Goal: Task Accomplishment & Management: Use online tool/utility

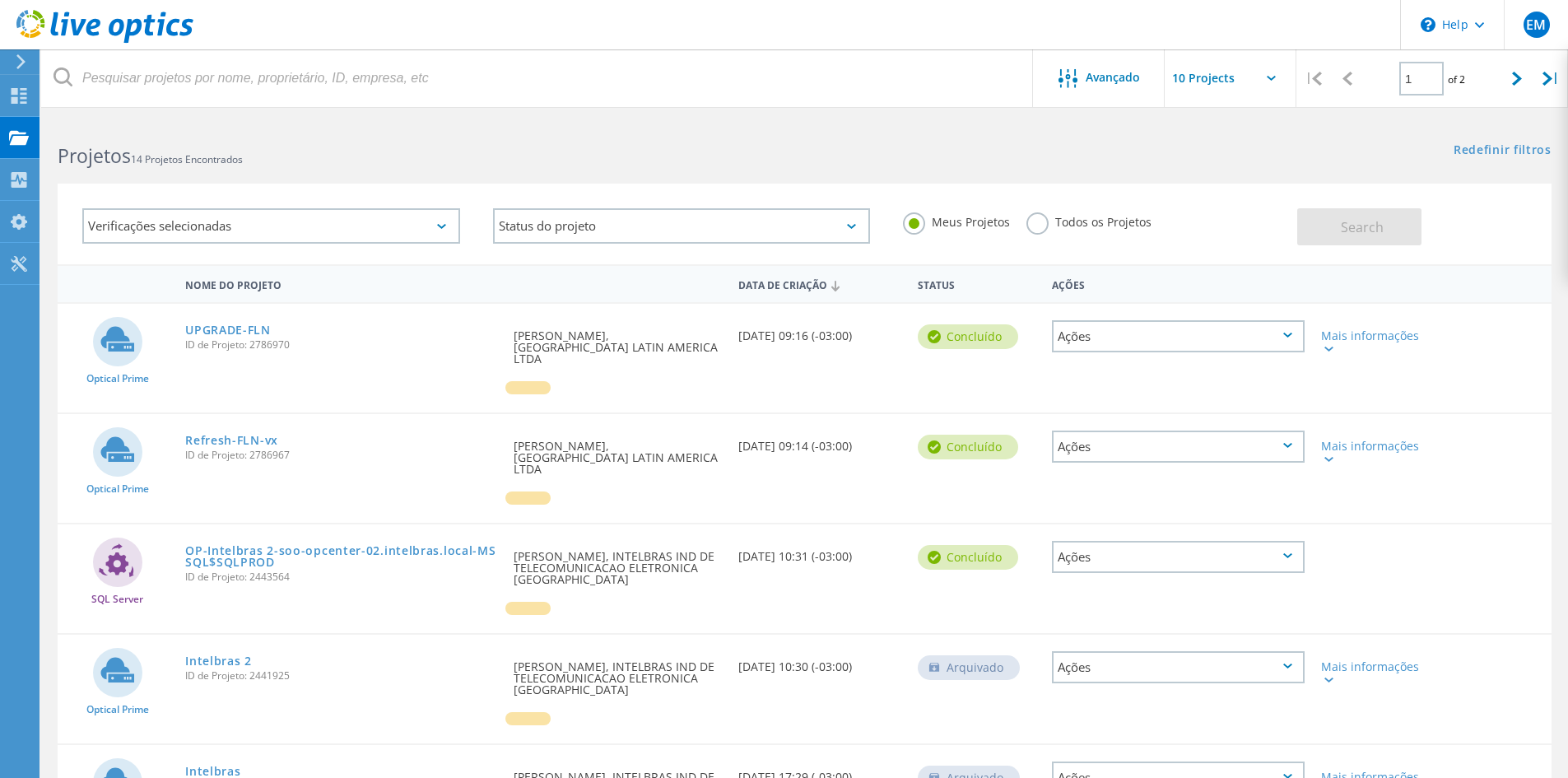
click at [26, 58] on icon at bounding box center [20, 61] width 13 height 15
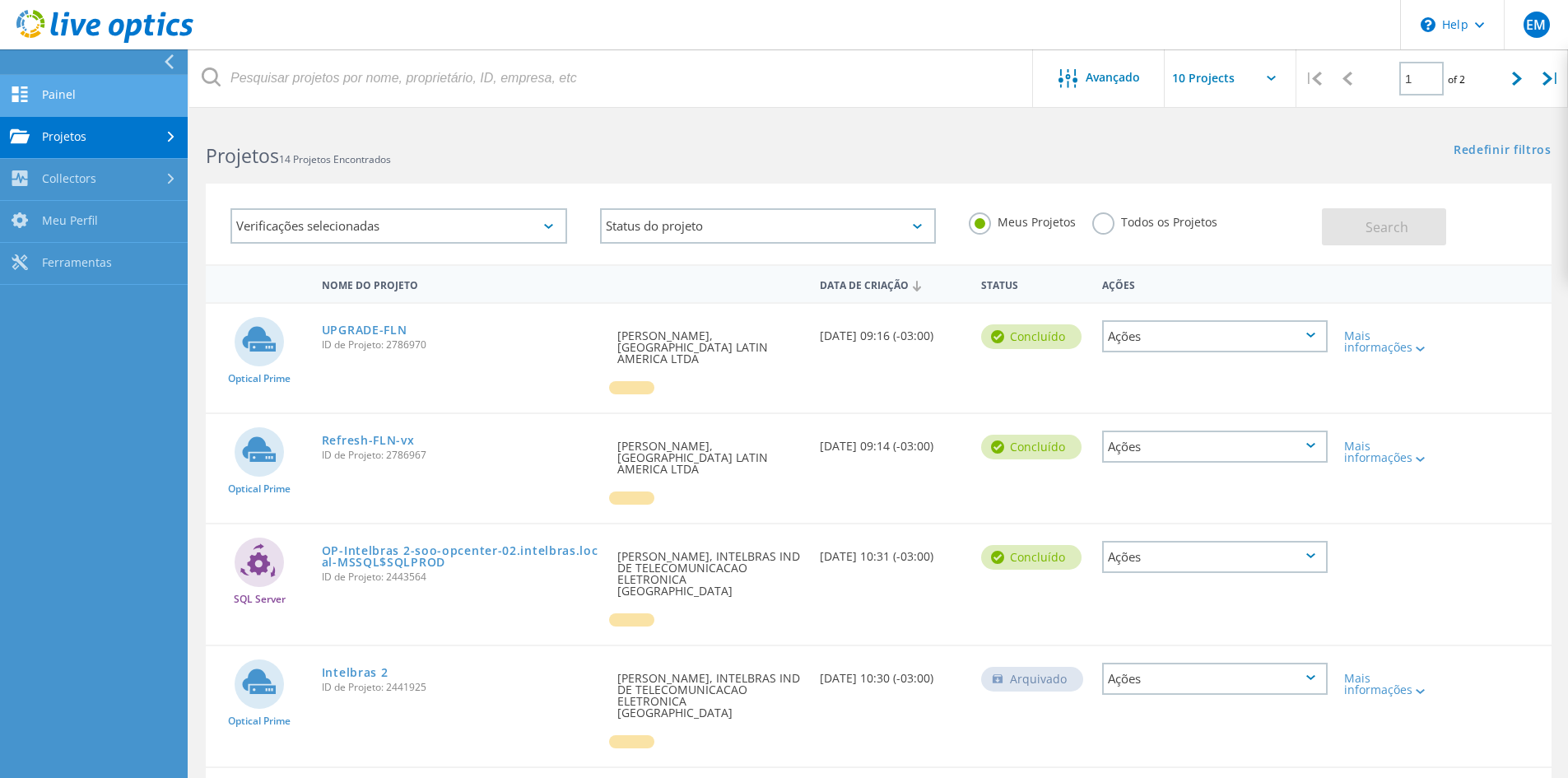
click at [78, 112] on link "Painel" at bounding box center [94, 96] width 188 height 42
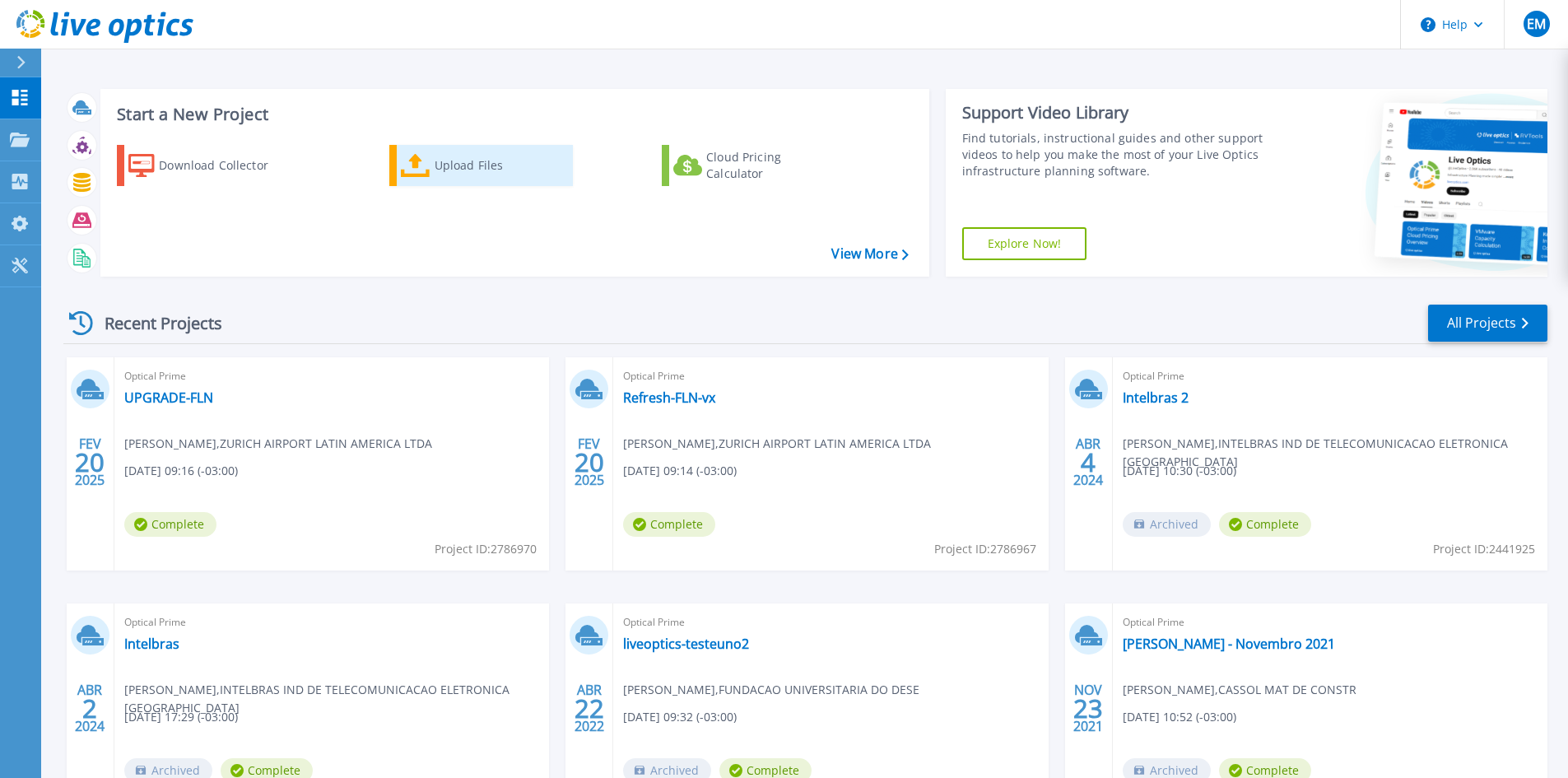
click at [440, 168] on div "Upload Files" at bounding box center [500, 166] width 132 height 33
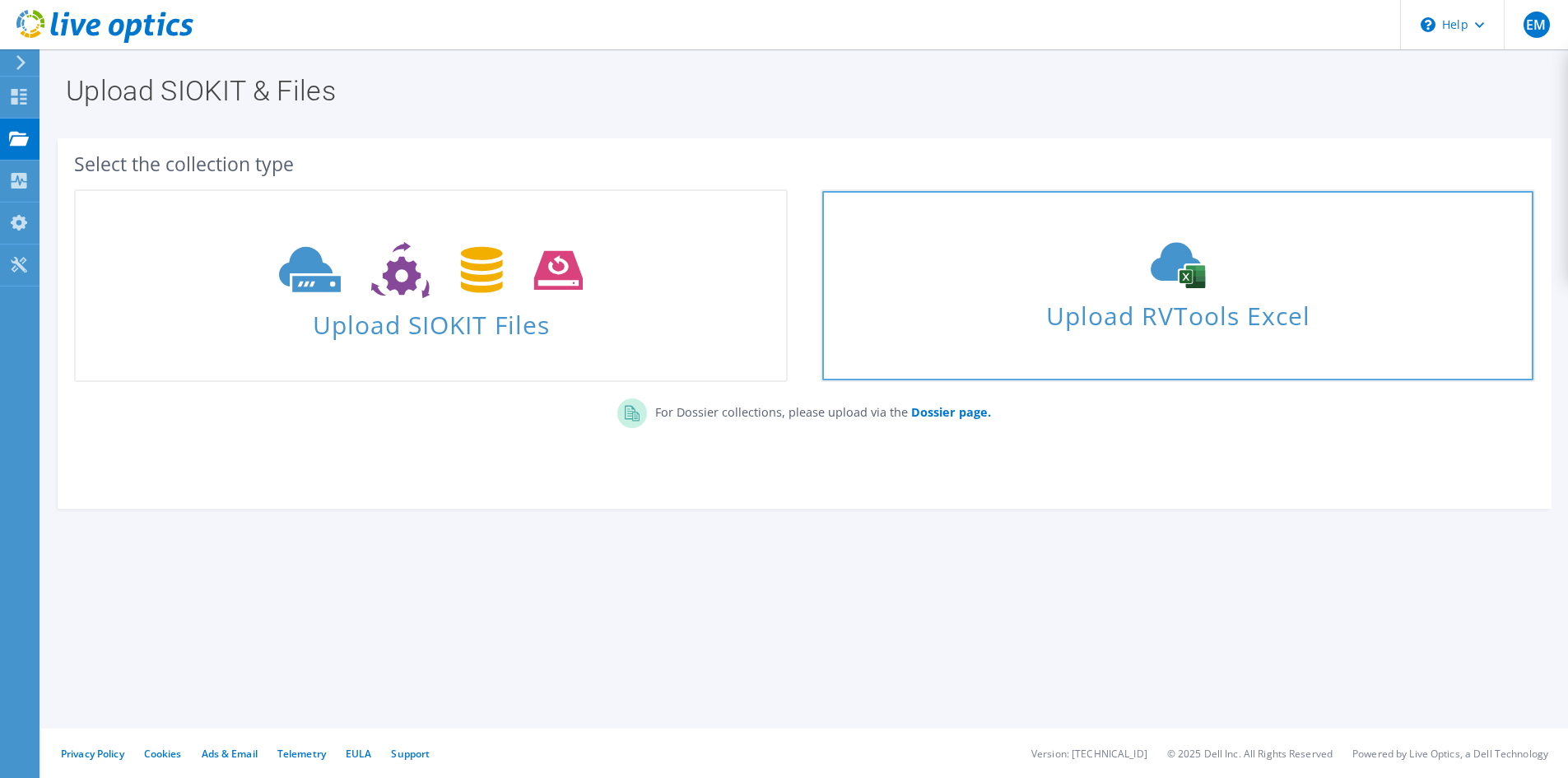
click at [1210, 318] on span "Upload RVTools Excel" at bounding box center [1177, 312] width 710 height 35
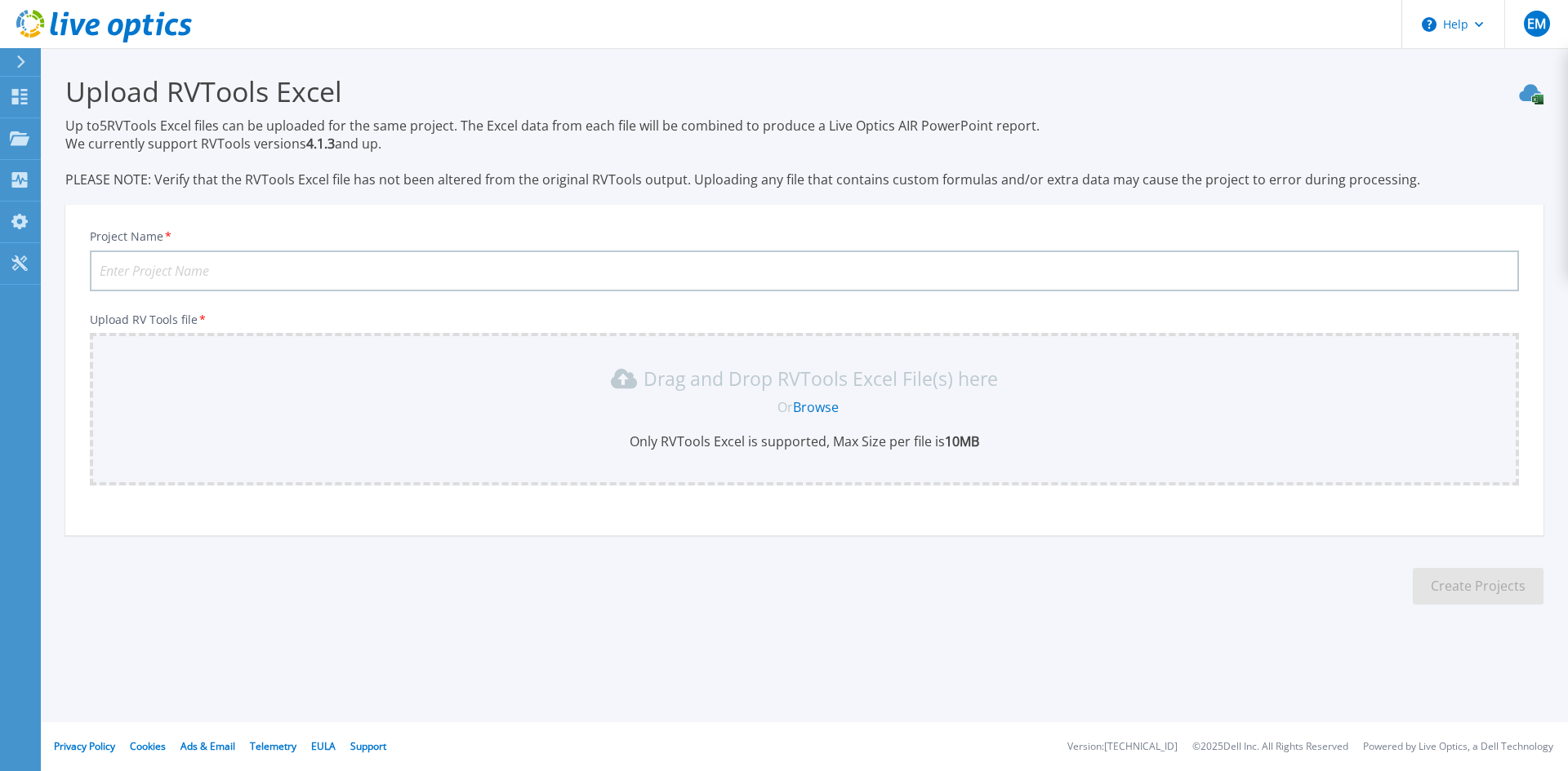
click at [190, 271] on input "Project Name *" at bounding box center [804, 271] width 1429 height 41
type input "COAMO"
click at [789, 413] on span "Or" at bounding box center [785, 407] width 15 height 18
click at [799, 406] on link "Browse" at bounding box center [815, 407] width 45 height 18
click at [820, 410] on link "Browse" at bounding box center [815, 407] width 45 height 18
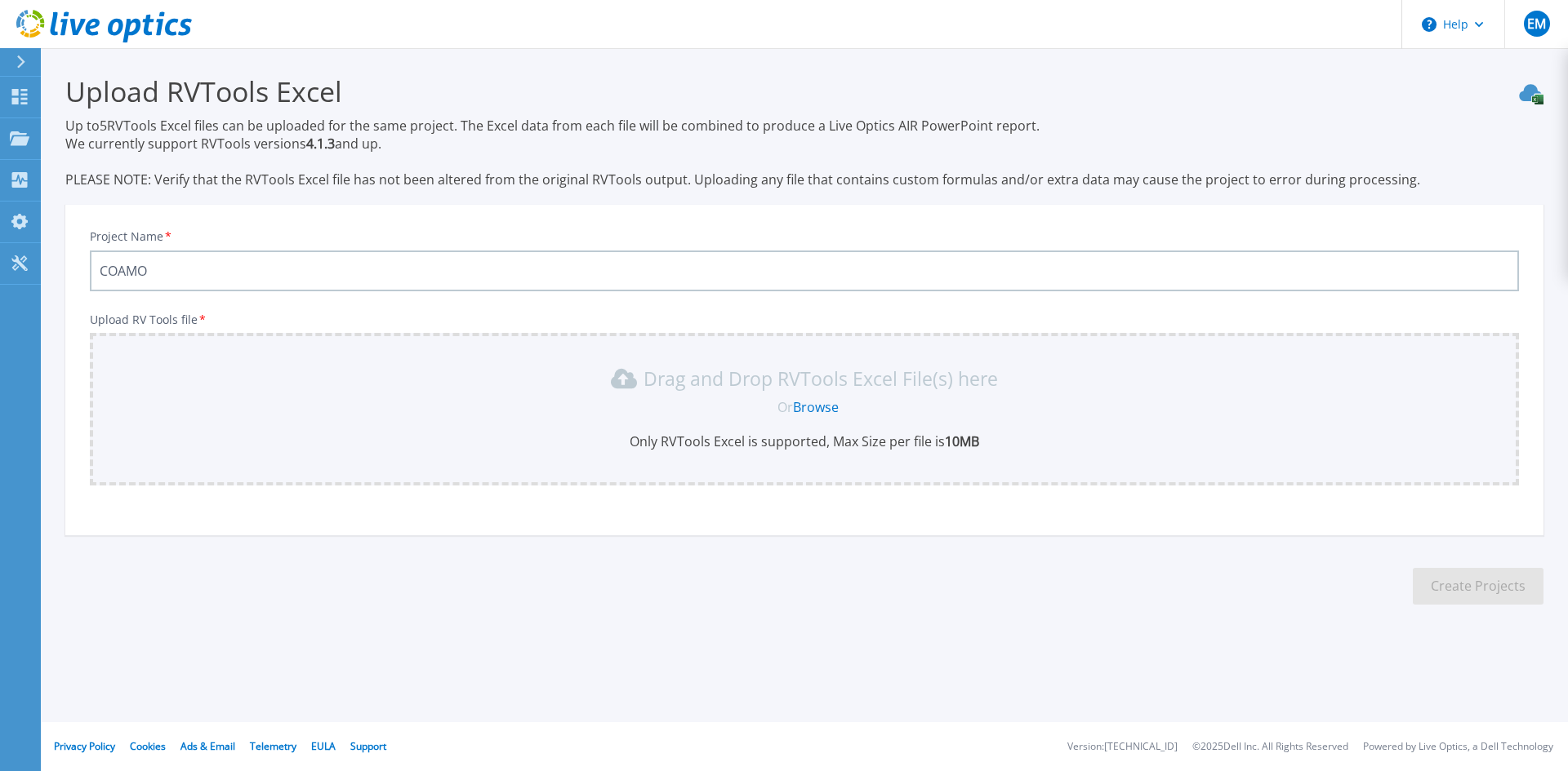
click at [442, 379] on div "Drag and Drop RVTools Excel File(s) here" at bounding box center [804, 378] width 1409 height 26
click at [828, 413] on link "Browse" at bounding box center [815, 407] width 45 height 18
drag, startPoint x: 190, startPoint y: 130, endPoint x: 388, endPoint y: 139, distance: 198.2
click at [388, 139] on p "Up to 5 RVTools Excel files can be uploaded for the same project. The Excel dat…" at bounding box center [804, 153] width 1478 height 71
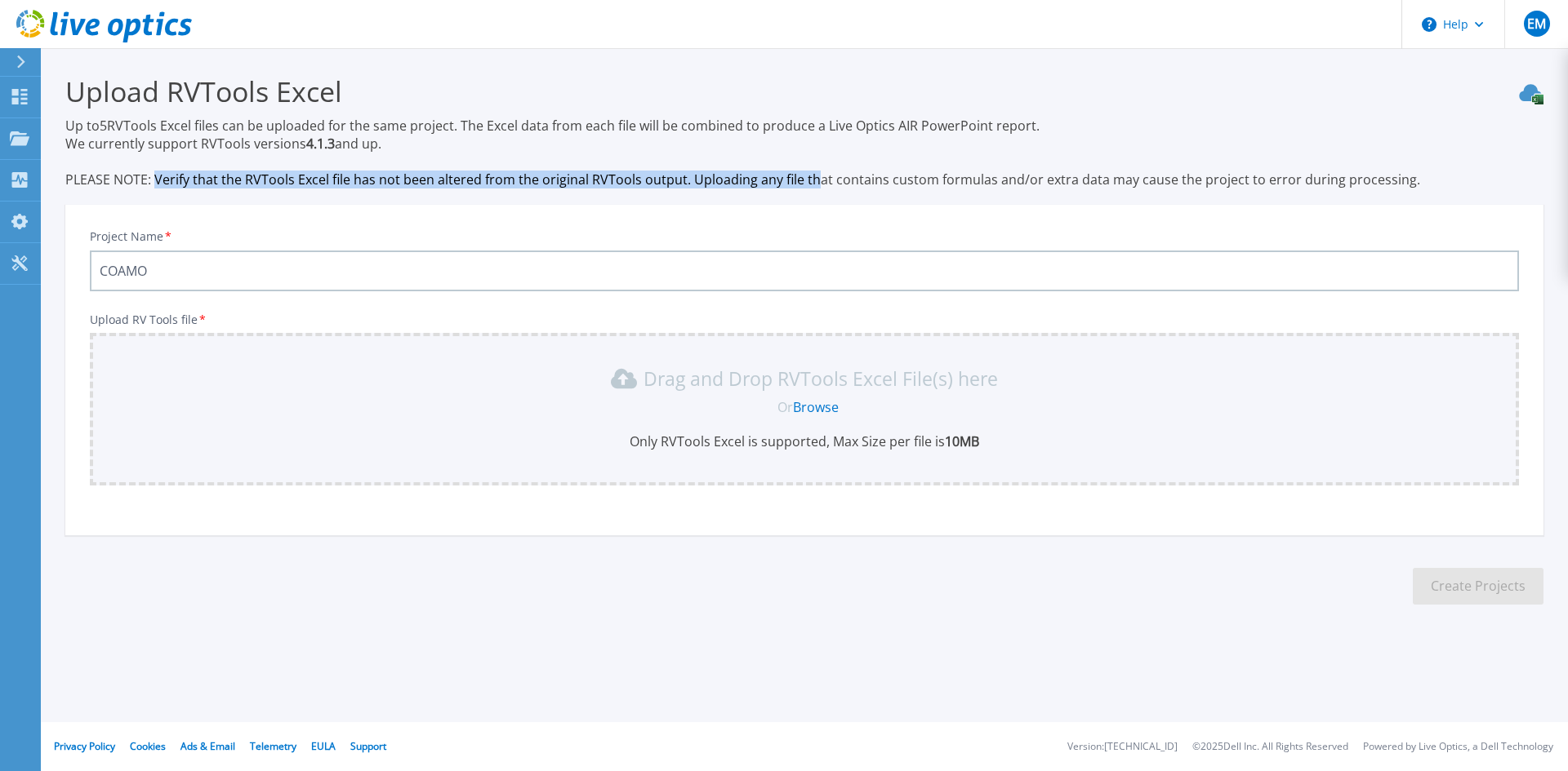
drag, startPoint x: 159, startPoint y: 183, endPoint x: 815, endPoint y: 184, distance: 656.0
click at [815, 184] on p "Up to 5 RVTools Excel files can be uploaded for the same project. The Excel dat…" at bounding box center [804, 153] width 1478 height 71
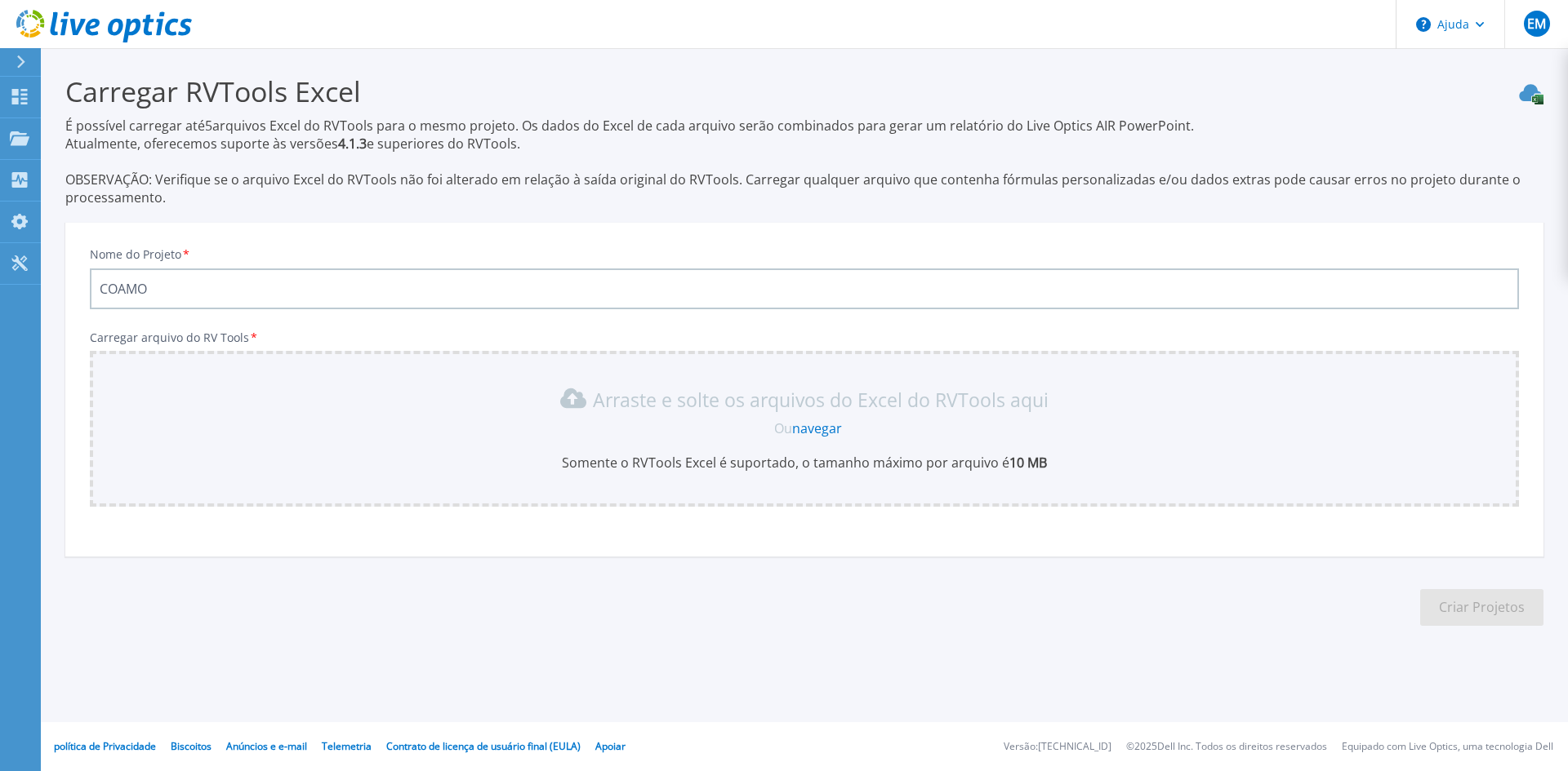
drag, startPoint x: 844, startPoint y: 202, endPoint x: 829, endPoint y: 202, distance: 15.0
click at [844, 202] on p "É possível carregar até 5 arquivos Excel do RVTools para o mesmo projeto. Os da…" at bounding box center [804, 161] width 1478 height 90
click at [825, 431] on font "navegar" at bounding box center [817, 428] width 50 height 18
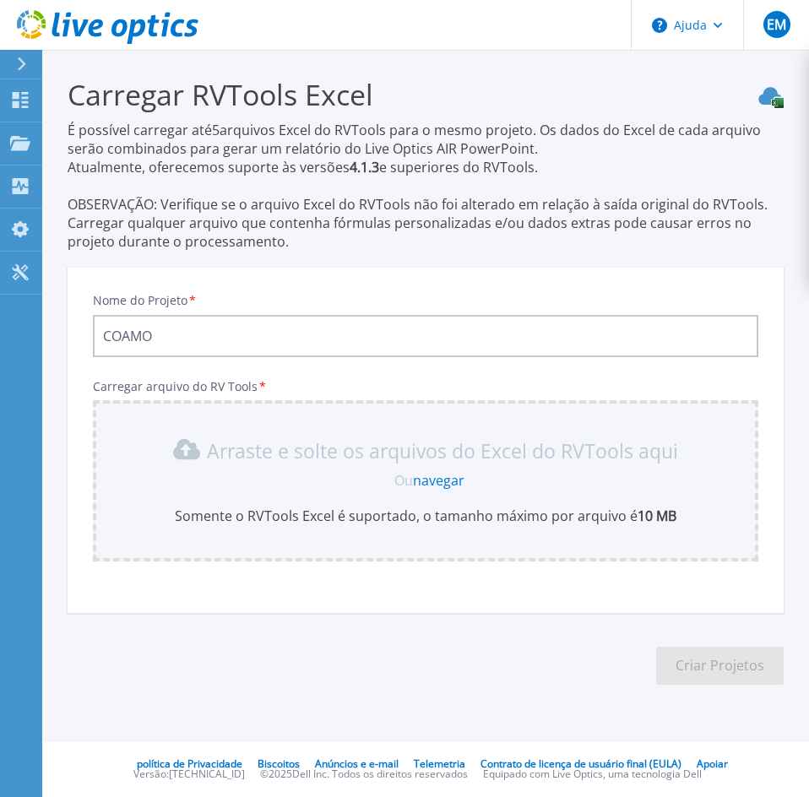
click at [287, 343] on input "COAMO" at bounding box center [426, 336] width 666 height 42
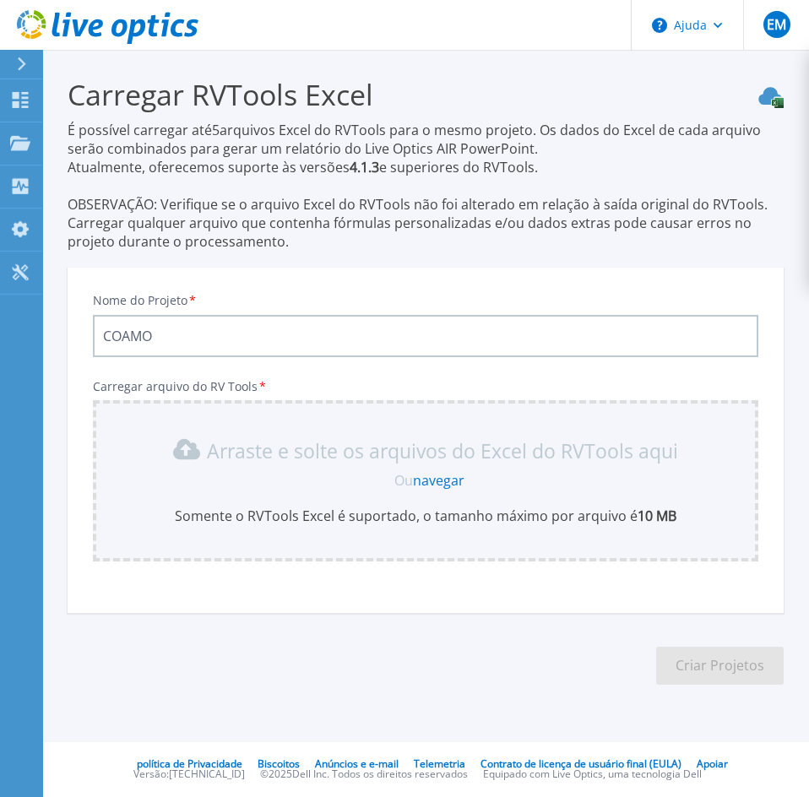
click at [764, 106] on icon at bounding box center [770, 97] width 25 height 21
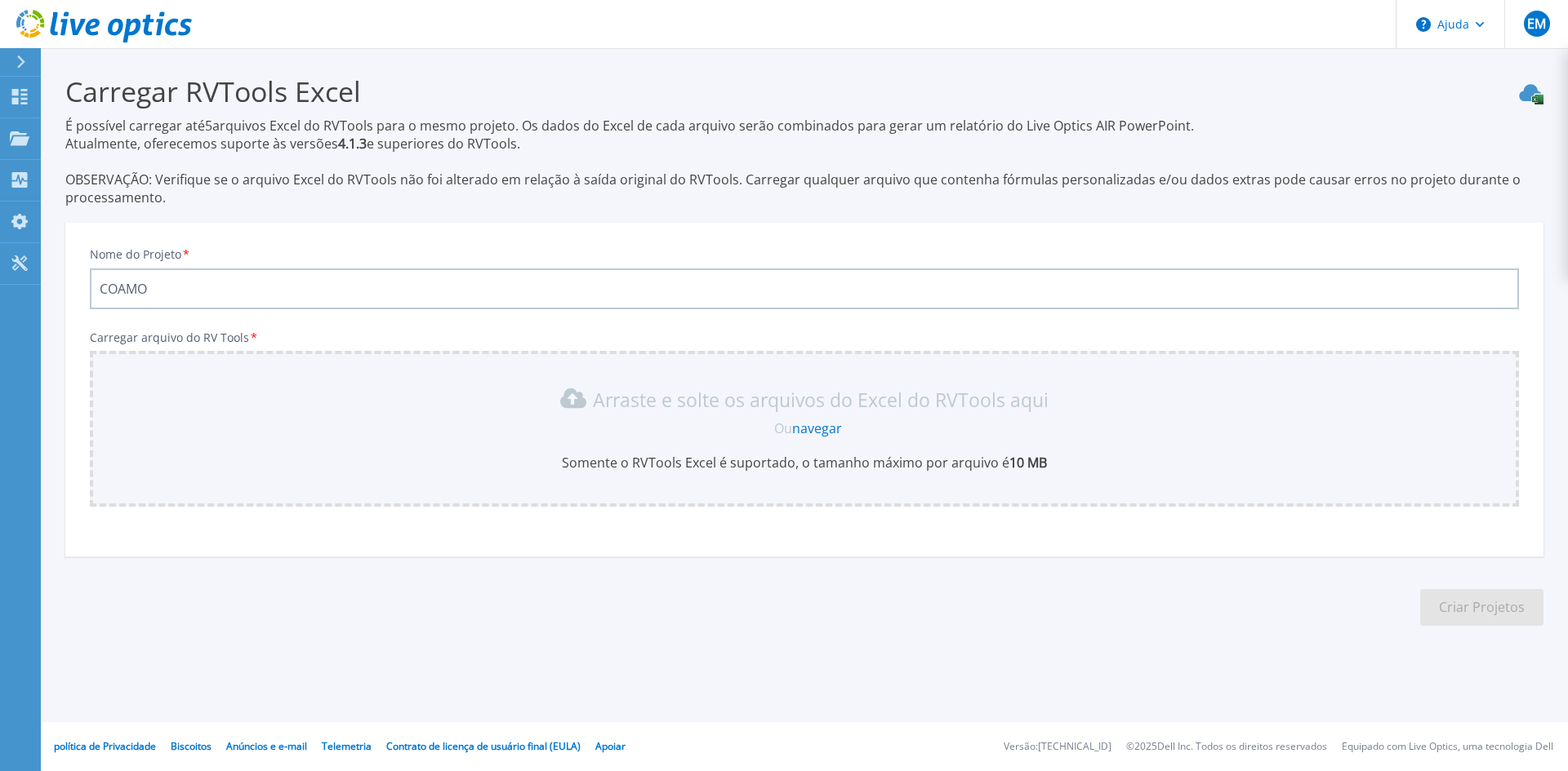
click at [828, 464] on font "Somente o RVTools Excel é suportado, o tamanho máximo por arquivo é" at bounding box center [785, 463] width 448 height 18
click at [818, 433] on font "navegar" at bounding box center [817, 428] width 50 height 18
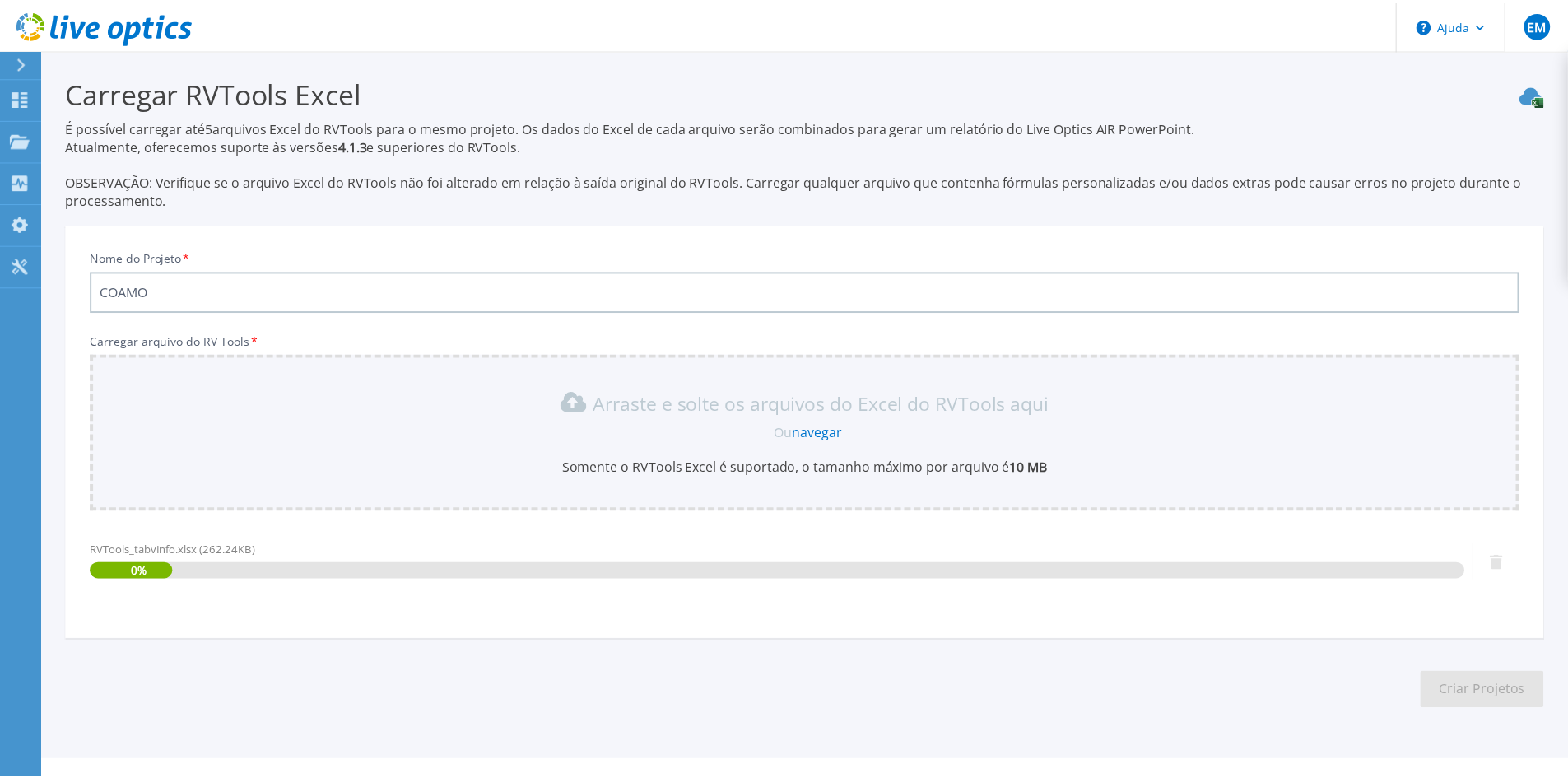
scroll to position [32, 0]
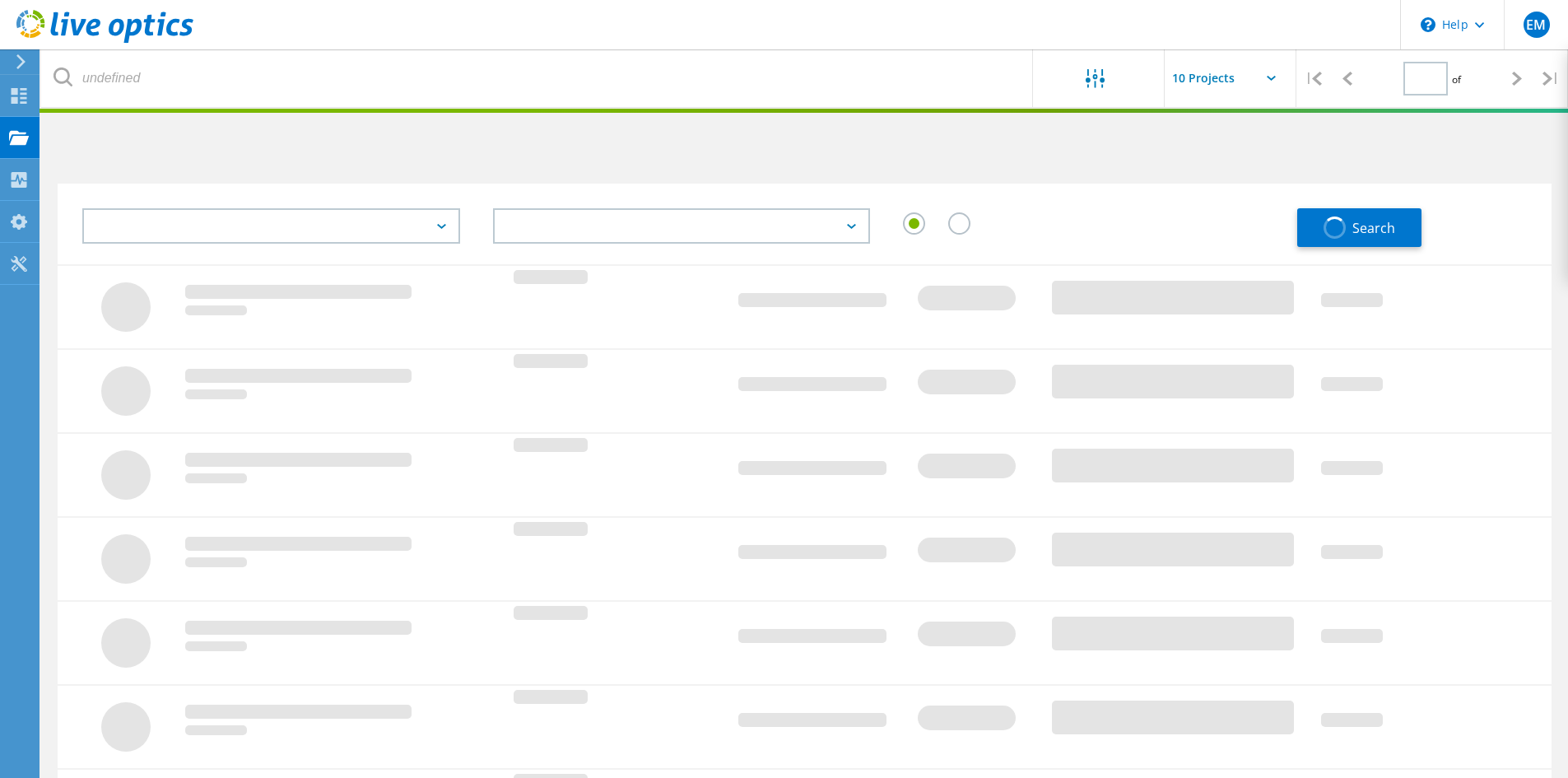
type input "1"
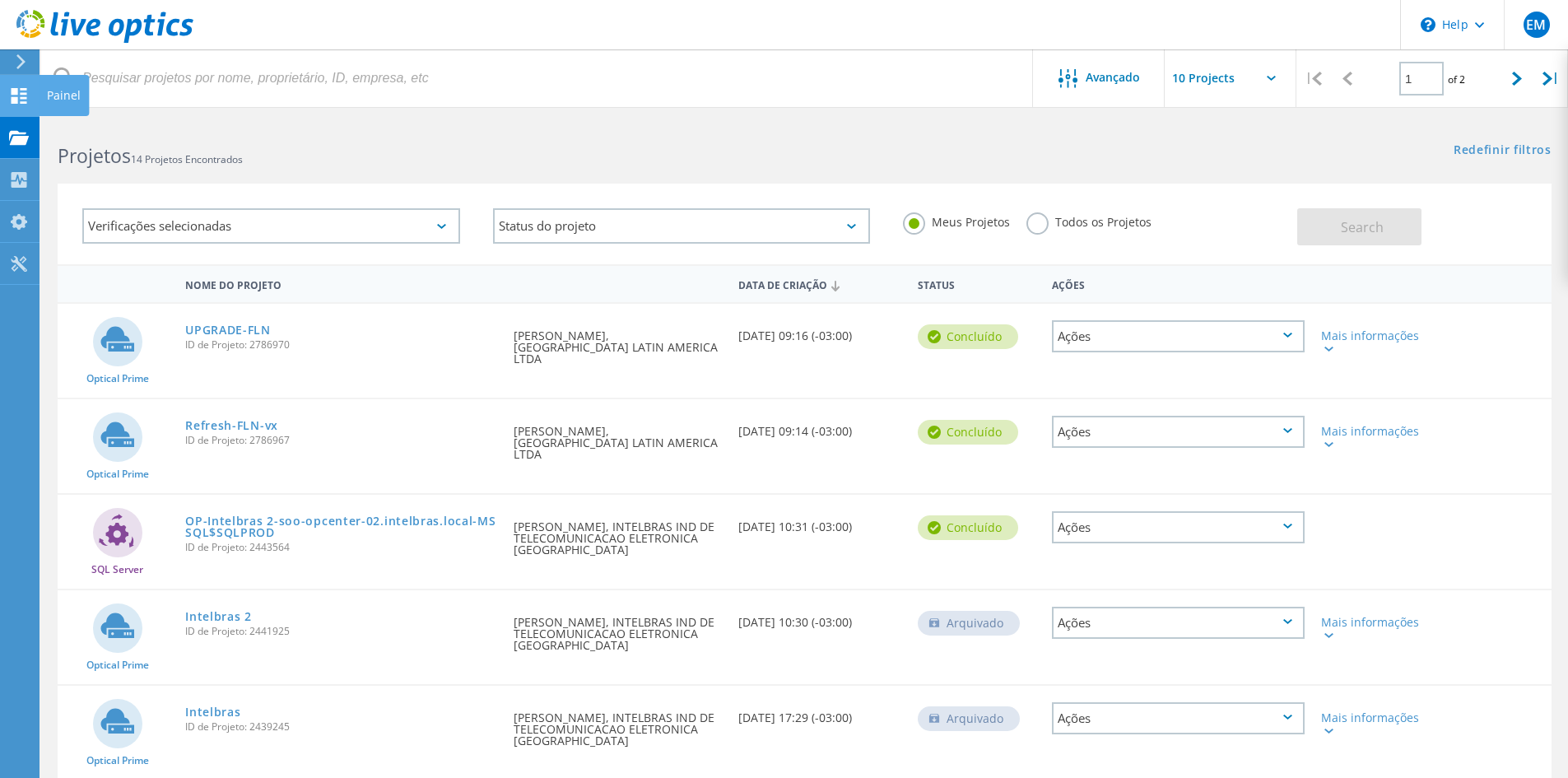
click at [61, 92] on div "Painel" at bounding box center [63, 96] width 34 height 12
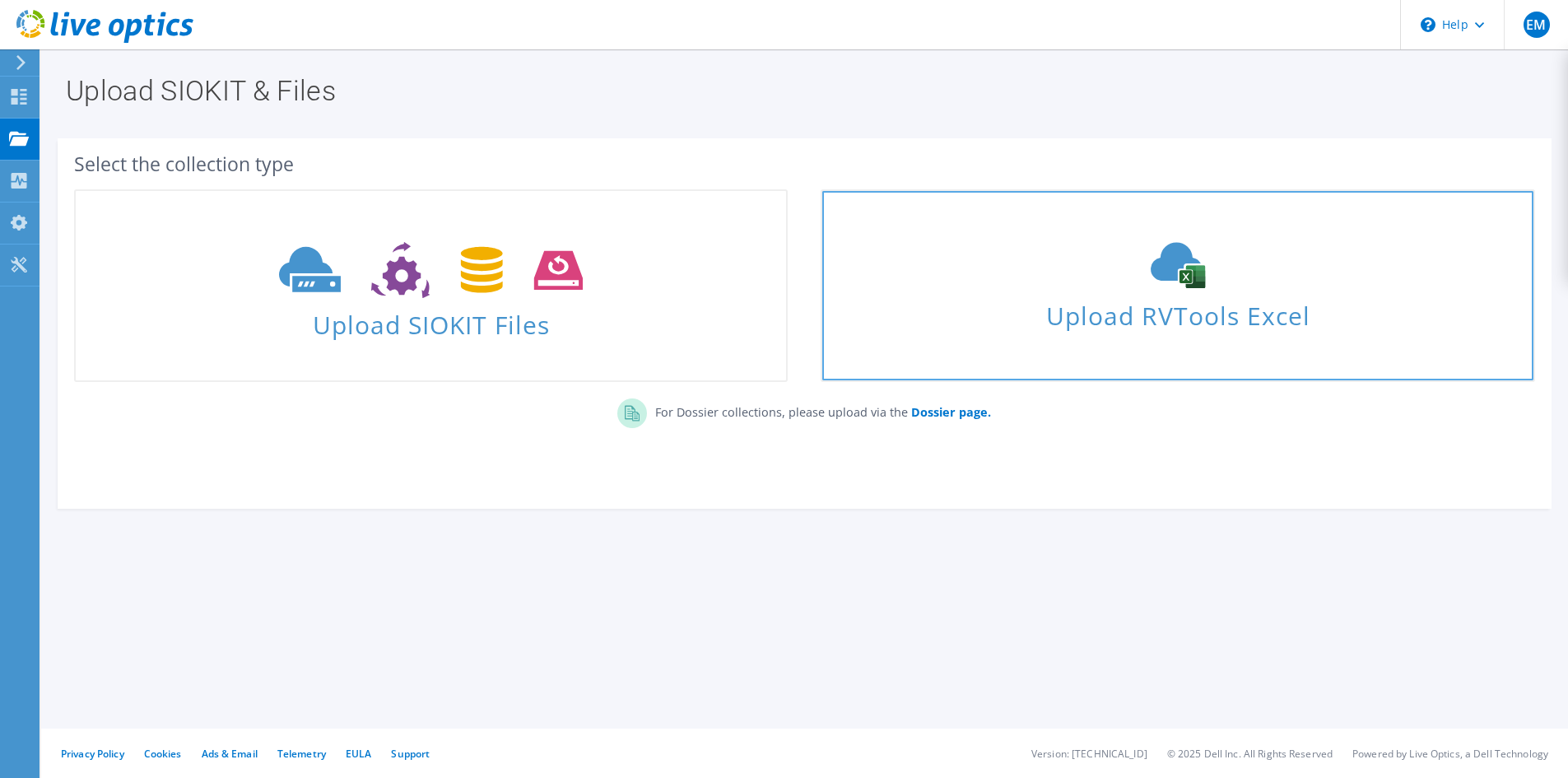
click at [1140, 288] on icon at bounding box center [1177, 264] width 247 height 46
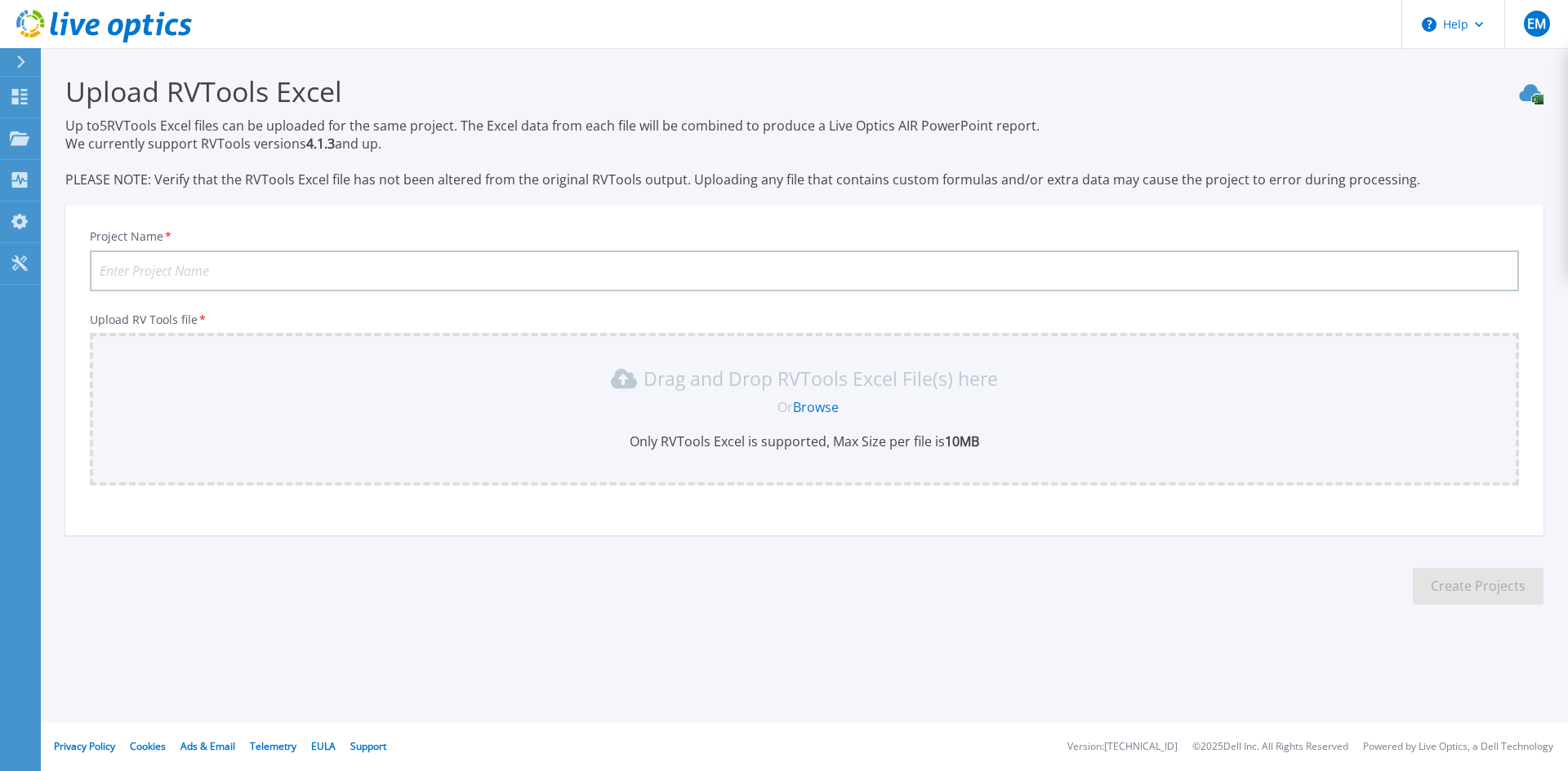
click at [397, 272] on input "Project Name *" at bounding box center [804, 271] width 1429 height 41
type input "Coamo"
click at [828, 414] on link "Browse" at bounding box center [815, 407] width 45 height 18
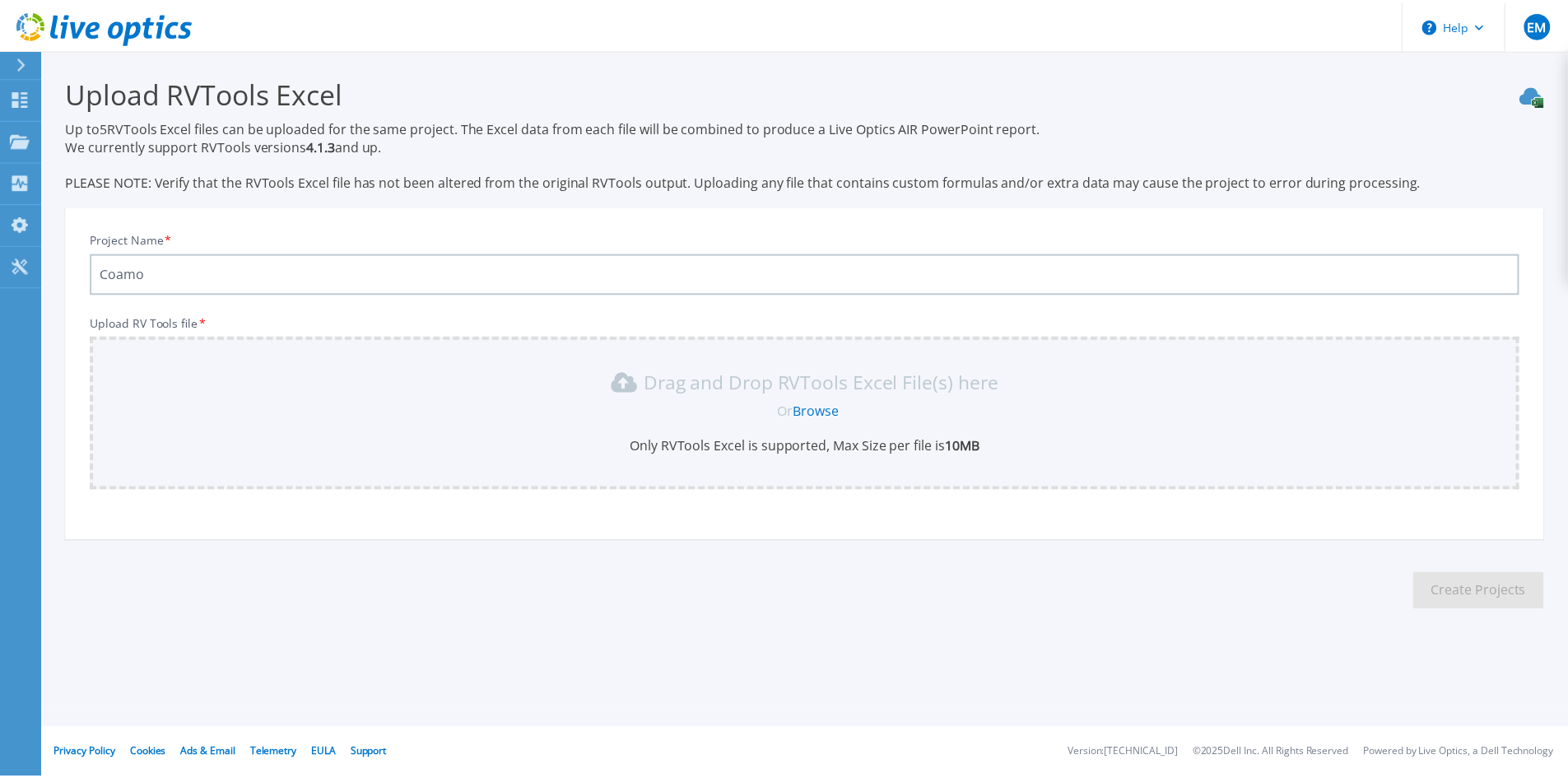
scroll to position [11, 0]
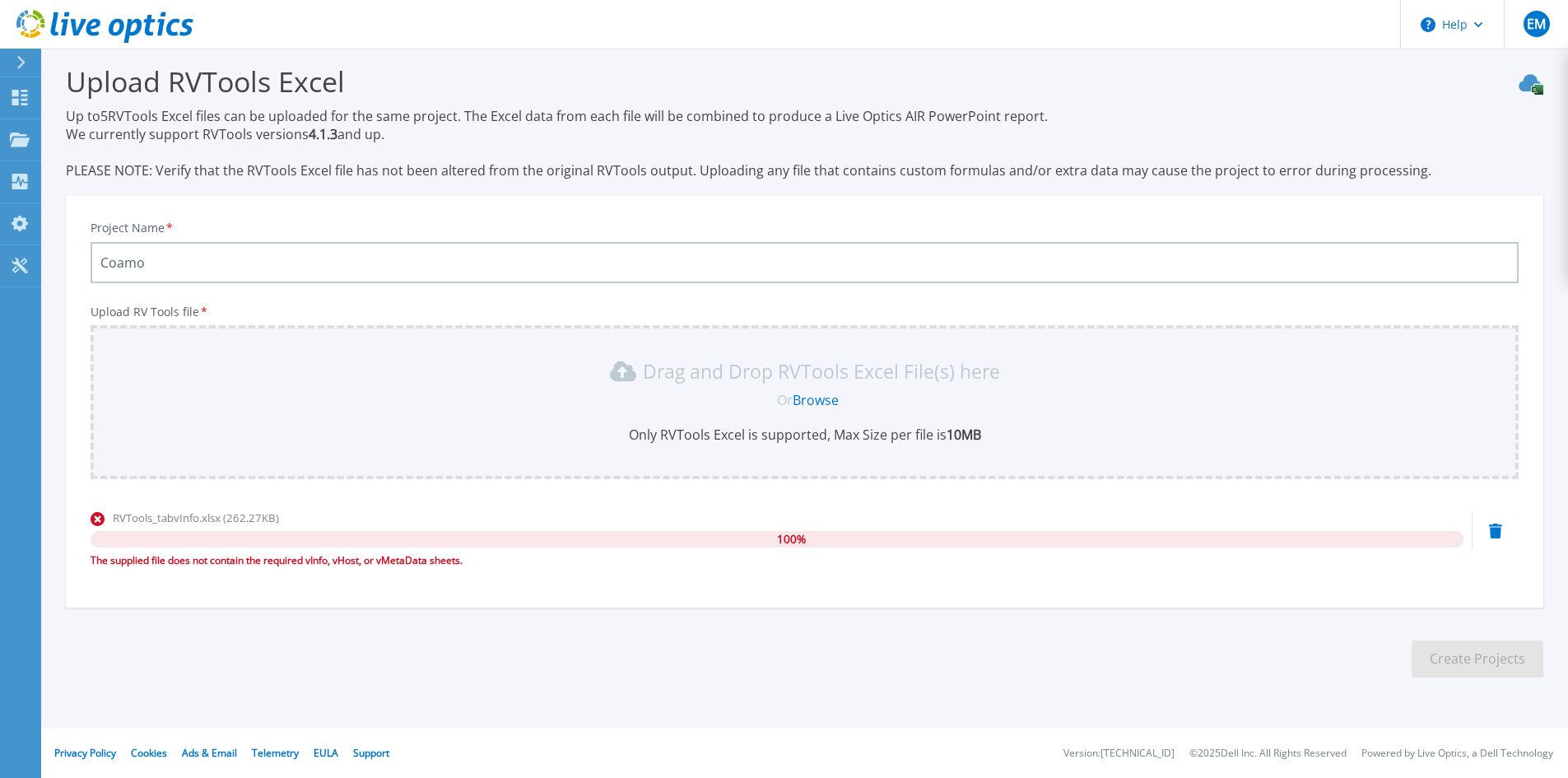
click at [830, 408] on link "Browse" at bounding box center [815, 400] width 46 height 19
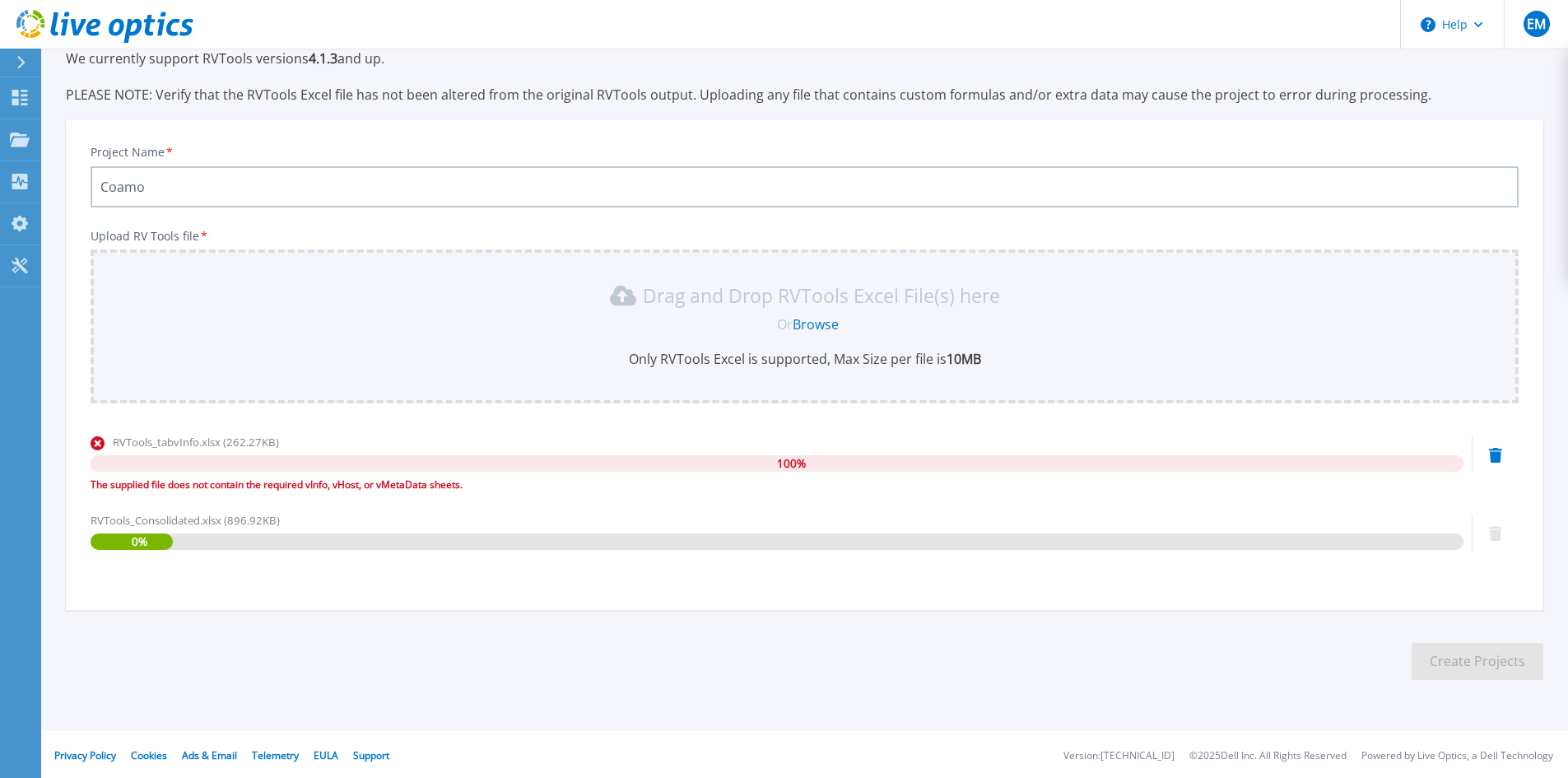
scroll to position [89, 0]
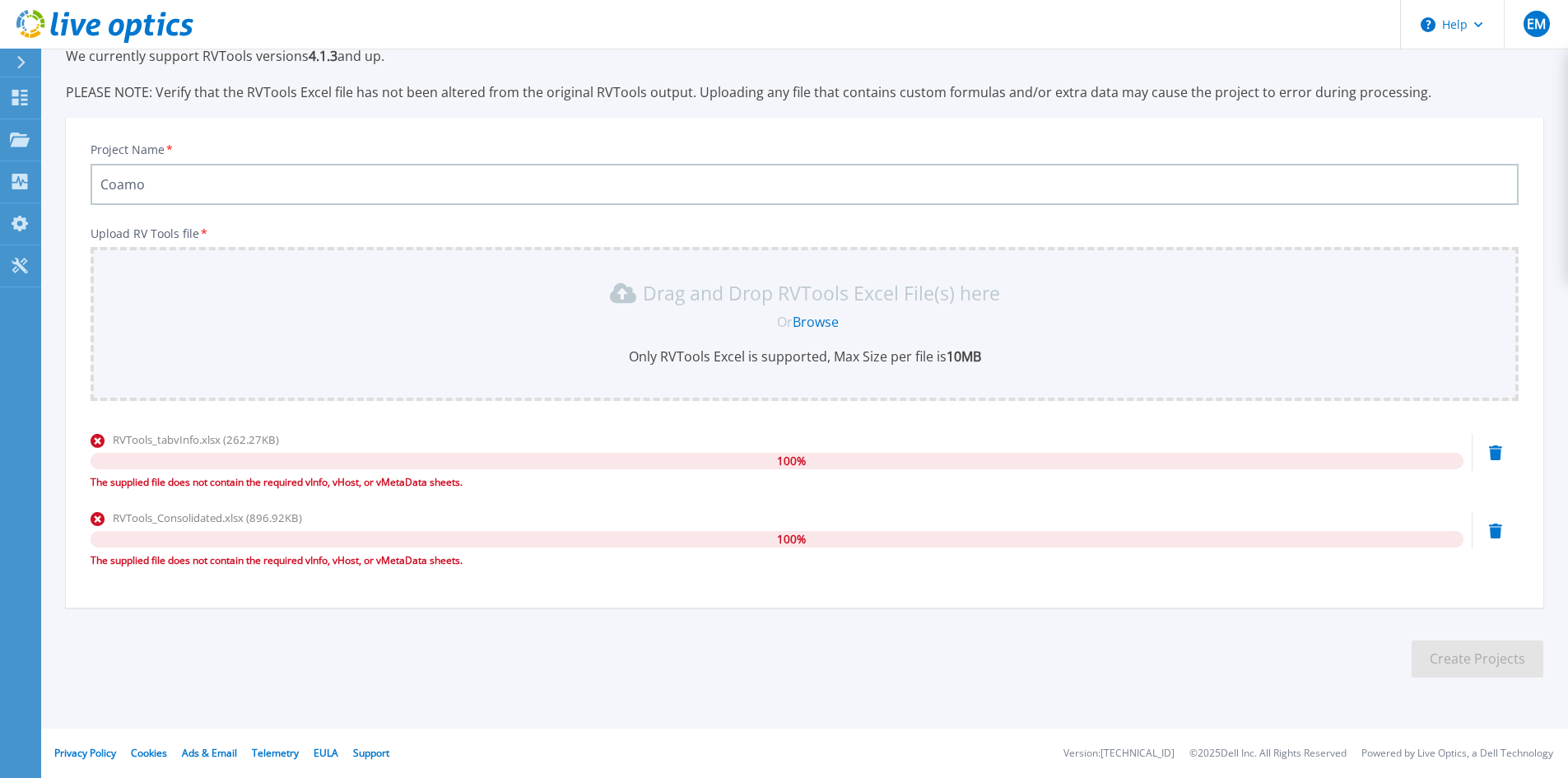
click at [812, 318] on link "Browse" at bounding box center [815, 322] width 46 height 19
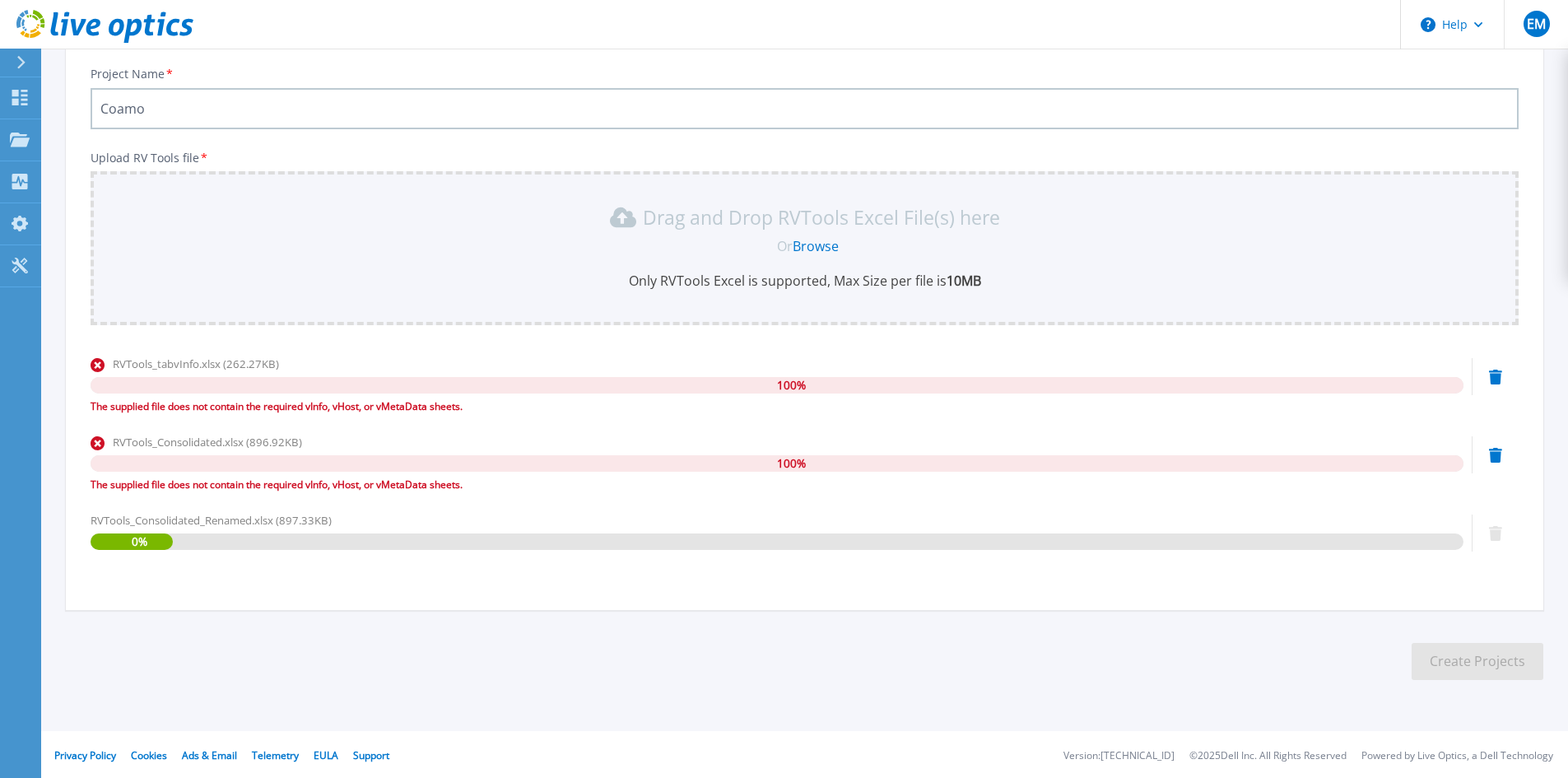
scroll to position [167, 0]
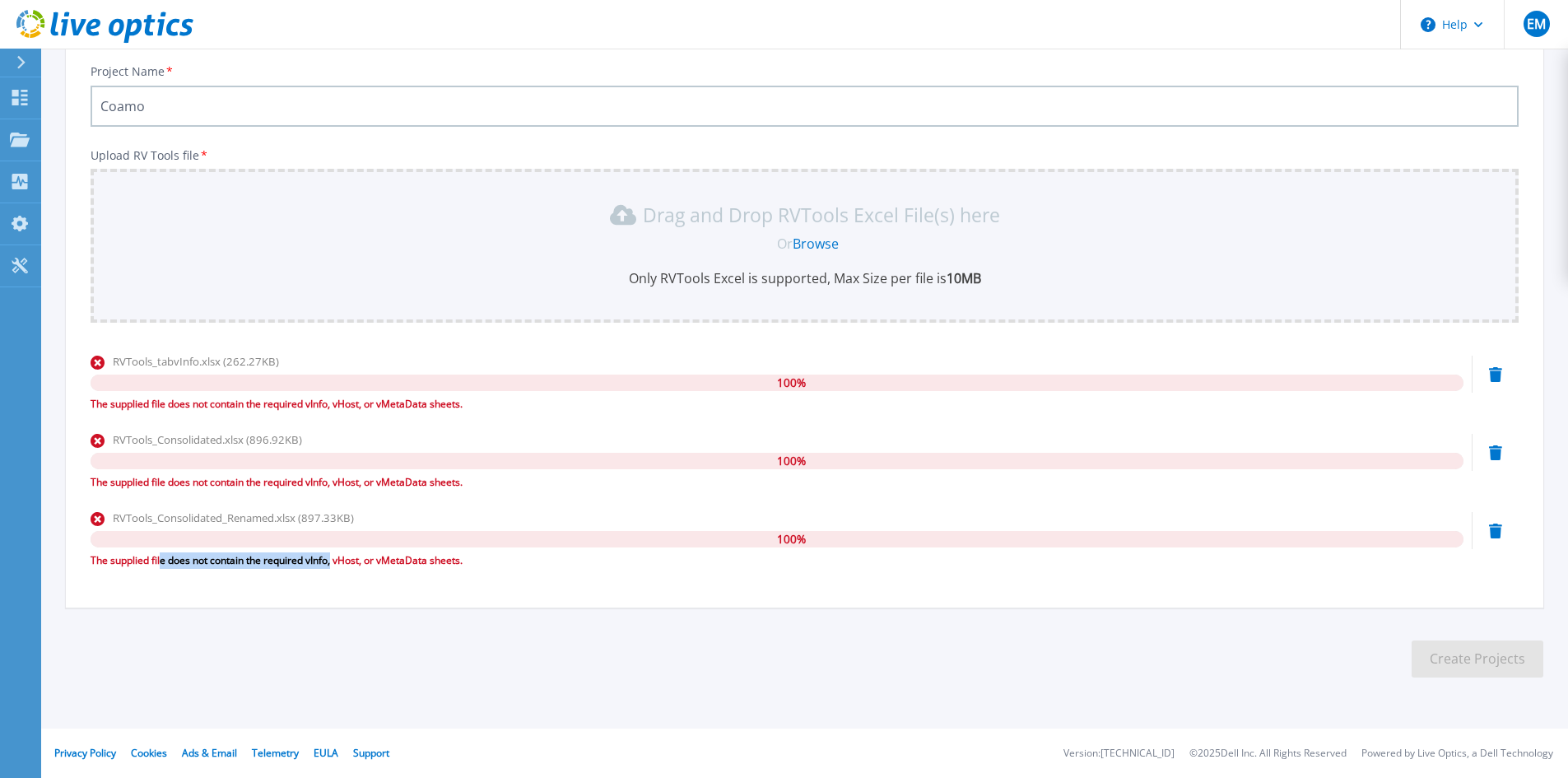
drag, startPoint x: 163, startPoint y: 563, endPoint x: 334, endPoint y: 563, distance: 171.0
click at [334, 563] on div "The supplied file does not contain the required vInfo, vHost, or vMetaData shee…" at bounding box center [777, 561] width 1373 height 17
click at [411, 557] on div "The supplied file does not contain the required vInfo, vHost, or vMetaData shee…" at bounding box center [777, 561] width 1373 height 17
click at [810, 241] on link "Browse" at bounding box center [815, 244] width 46 height 19
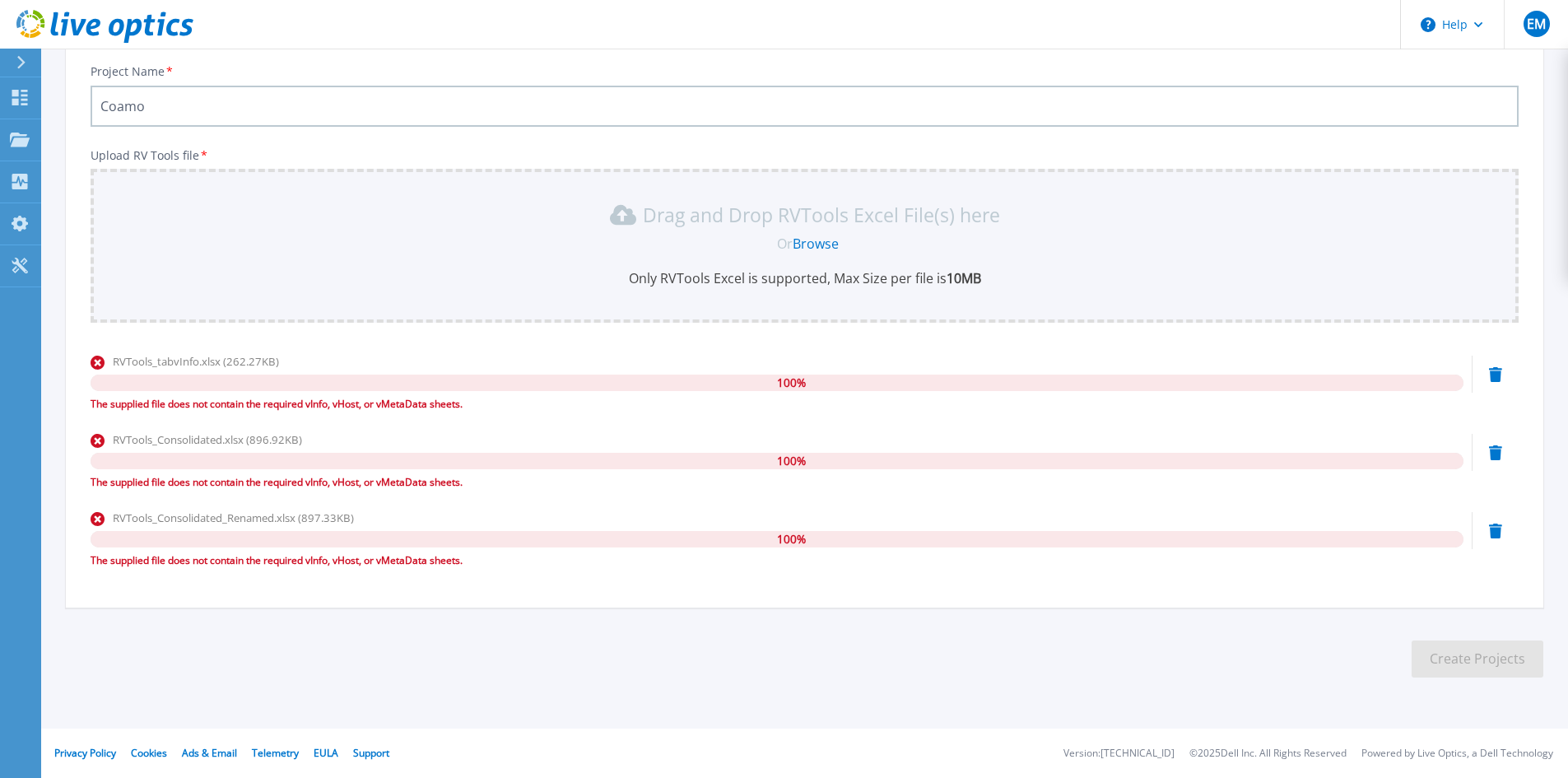
click at [875, 283] on p "Only RVTools Excel is supported, Max Size per file is 10MB" at bounding box center [804, 278] width 1408 height 19
